Goal: Navigation & Orientation: Find specific page/section

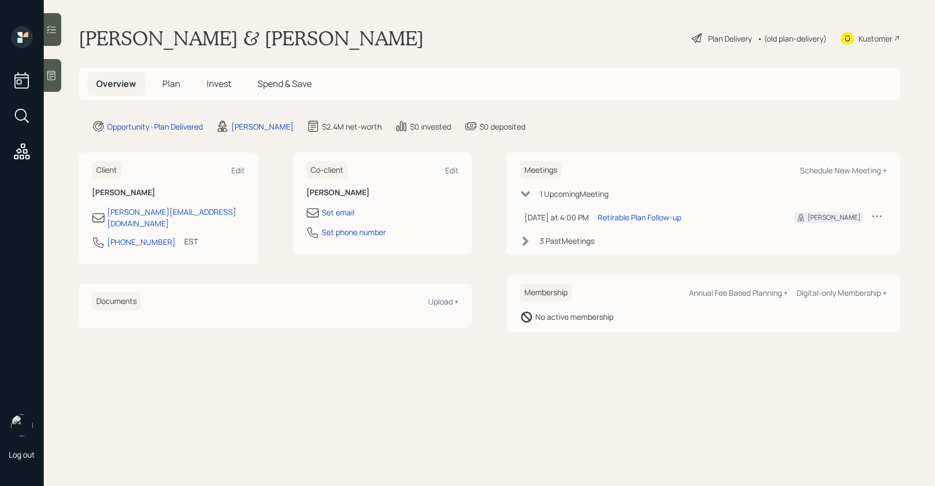
click at [219, 83] on span "Invest" at bounding box center [219, 84] width 25 height 12
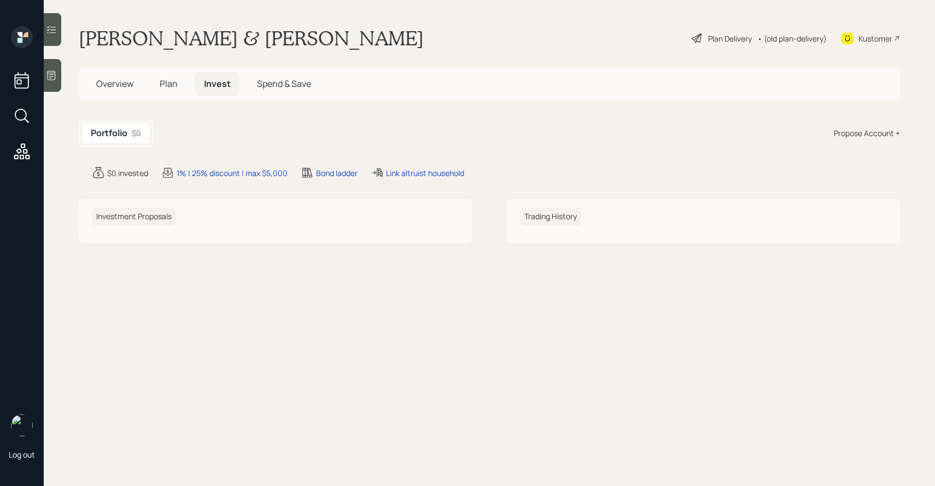
click at [176, 79] on span "Plan" at bounding box center [169, 84] width 18 height 12
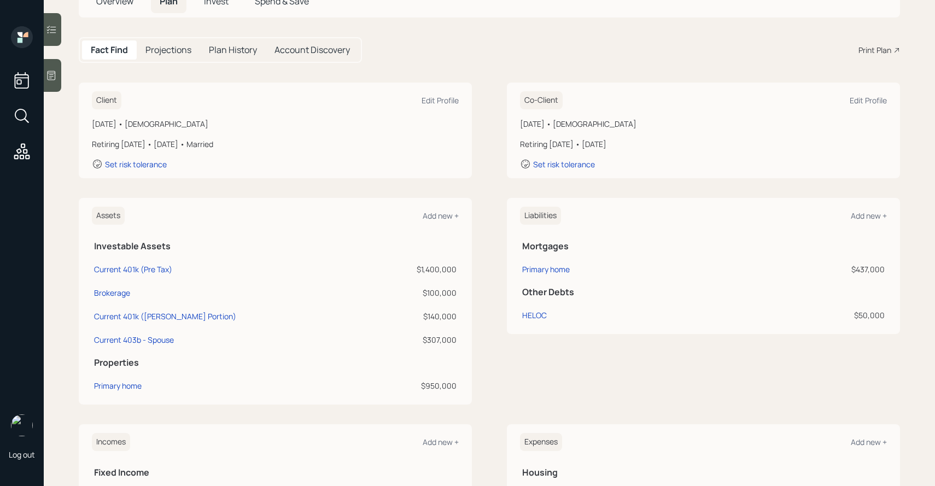
scroll to position [90, 0]
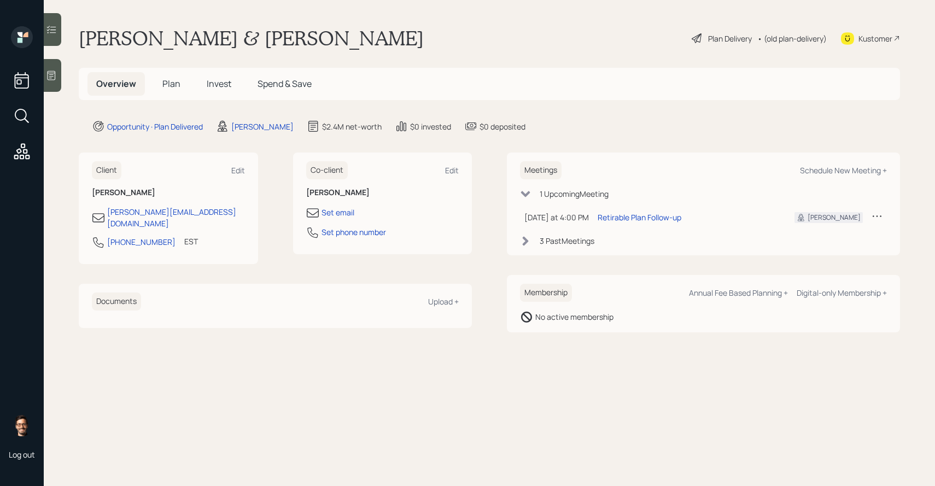
click at [219, 90] on h5 "Invest" at bounding box center [219, 84] width 42 height 24
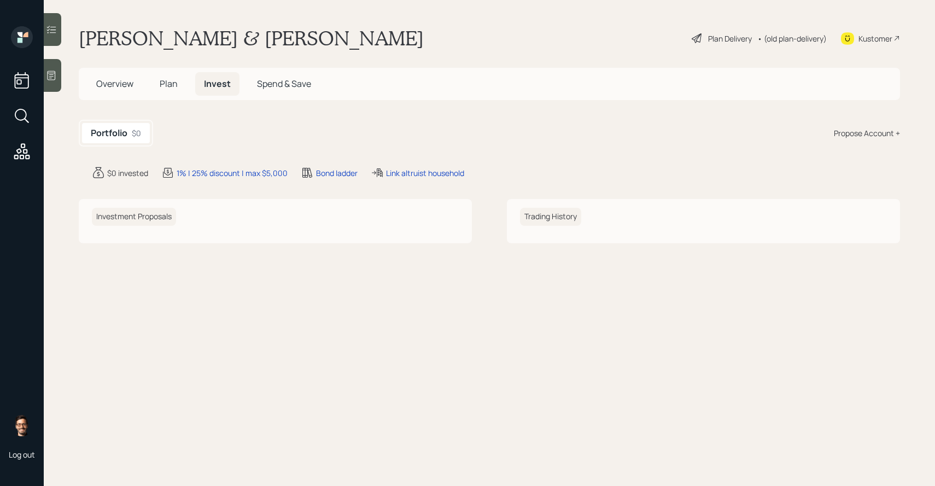
click at [170, 68] on div "Overview Plan Invest Spend & Save" at bounding box center [489, 84] width 821 height 32
click at [170, 80] on span "Plan" at bounding box center [169, 84] width 18 height 12
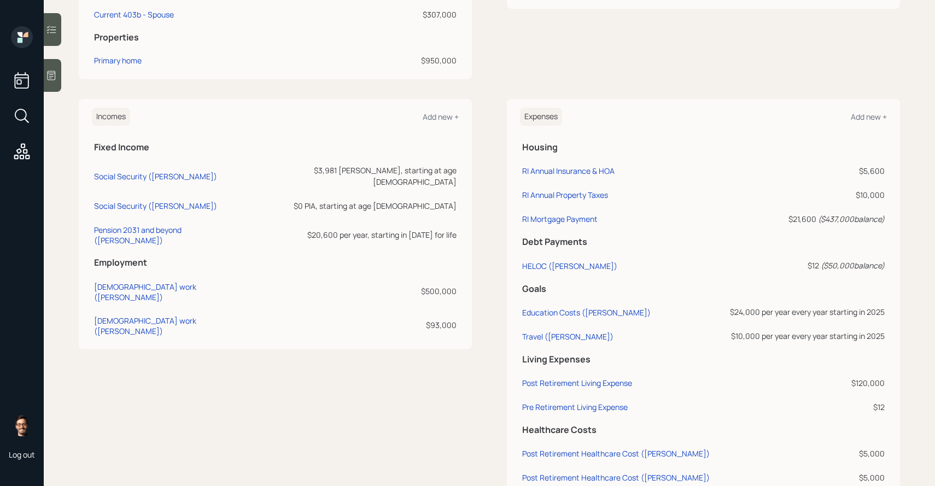
scroll to position [444, 0]
